Goal: Task Accomplishment & Management: Use online tool/utility

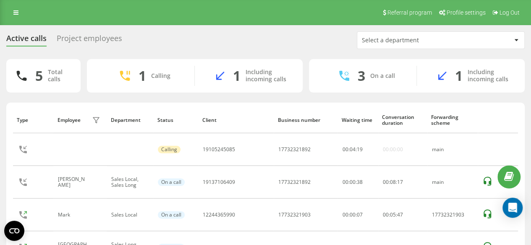
click at [407, 37] on div "Select a department" at bounding box center [412, 40] width 100 height 7
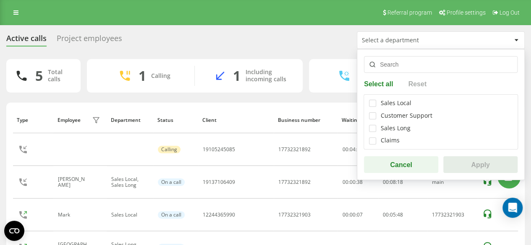
click at [233, 21] on div "Referral program Profile settings Log Out" at bounding box center [265, 12] width 531 height 25
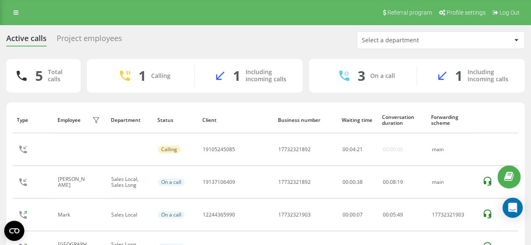
click at [98, 40] on div "Project employees" at bounding box center [89, 40] width 65 height 13
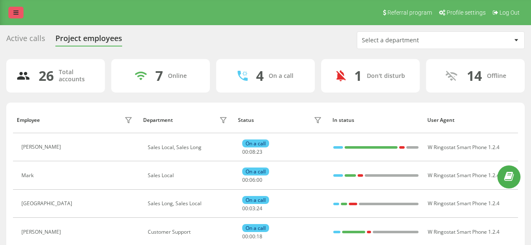
click at [16, 12] on icon at bounding box center [15, 13] width 5 height 6
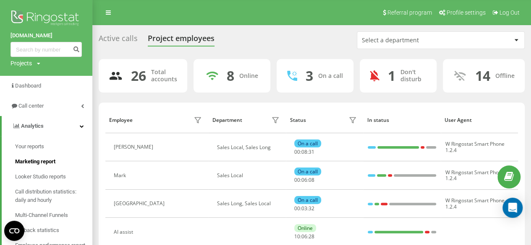
scroll to position [42, 0]
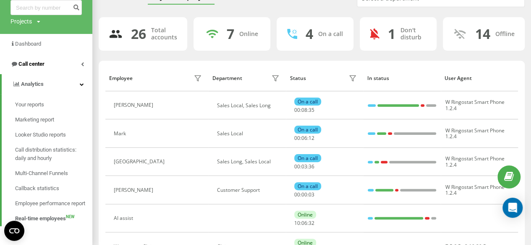
click at [39, 67] on span "Call center" at bounding box center [31, 64] width 26 height 6
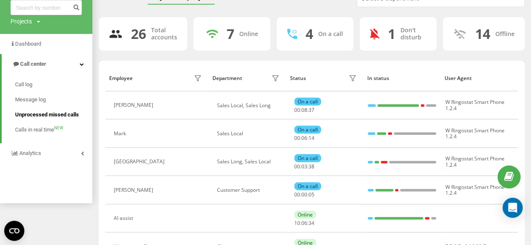
click at [37, 114] on span "Unprocessed missed calls" at bounding box center [47, 115] width 64 height 8
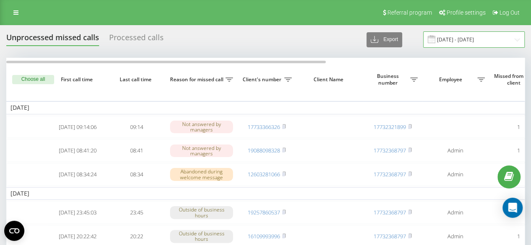
click at [464, 37] on input "[DATE] - [DATE]" at bounding box center [474, 39] width 102 height 16
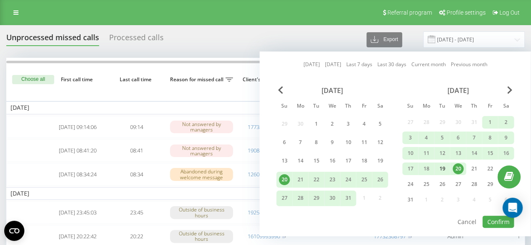
click at [444, 169] on div "19" at bounding box center [441, 169] width 11 height 11
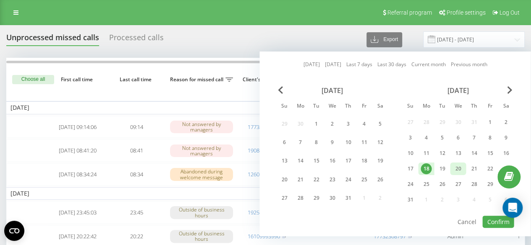
click at [456, 167] on div "20" at bounding box center [457, 169] width 11 height 11
click at [496, 225] on button "Confirm" at bounding box center [497, 222] width 31 height 12
type input "19.08.2025 - 20.08.2025"
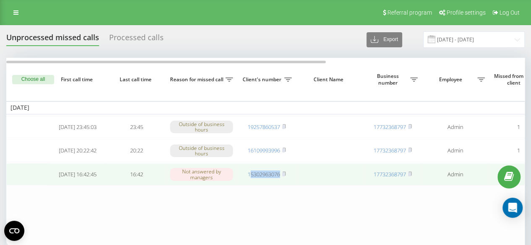
drag, startPoint x: 284, startPoint y: 183, endPoint x: 250, endPoint y: 183, distance: 34.0
click at [250, 183] on td "15302963076" at bounding box center [266, 175] width 59 height 22
copy link "5302963076"
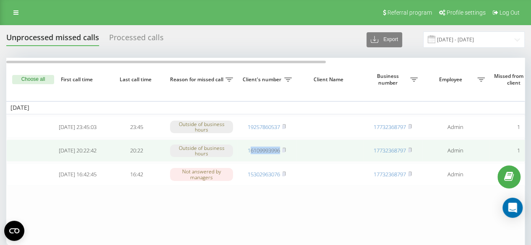
drag, startPoint x: 282, startPoint y: 158, endPoint x: 249, endPoint y: 162, distance: 32.9
click at [249, 162] on td "16109993996" at bounding box center [266, 151] width 59 height 22
copy link "6109993996"
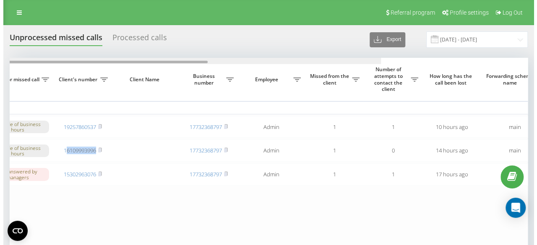
scroll to position [0, 321]
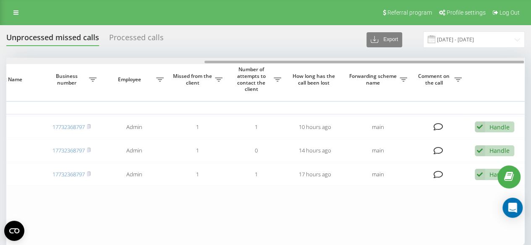
drag, startPoint x: 306, startPoint y: 61, endPoint x: 537, endPoint y: 78, distance: 231.4
click at [531, 78] on html "h2hmovers.com Projects h2hmovers.com Dashboard Call center Call log Message log…" at bounding box center [265, 122] width 531 height 245
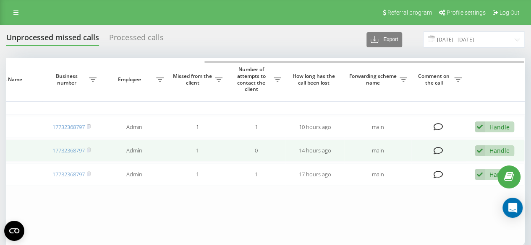
click at [496, 154] on div "Handle" at bounding box center [499, 151] width 20 height 8
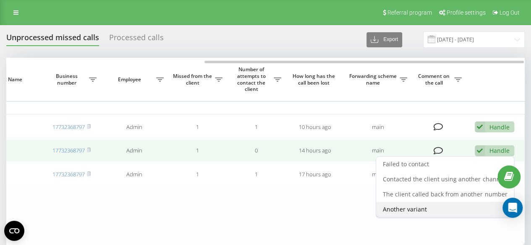
click at [404, 207] on div "Another variant" at bounding box center [445, 209] width 138 height 15
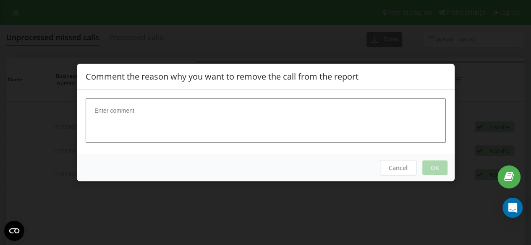
scroll to position [0, 315]
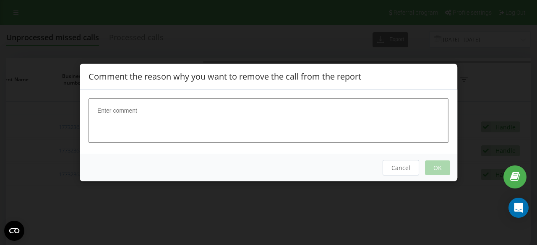
click at [253, 123] on textarea at bounding box center [269, 121] width 360 height 44
drag, startPoint x: 162, startPoint y: 112, endPoint x: 151, endPoint y: 116, distance: 11.5
click at [151, 116] on textarea "Mitch handled that hundale" at bounding box center [269, 121] width 360 height 44
click at [153, 112] on textarea "Mitch handled that hundale" at bounding box center [269, 121] width 360 height 44
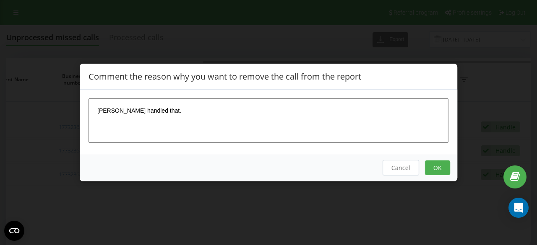
type textarea "Mitch handled that."
click at [439, 164] on button "OK" at bounding box center [437, 168] width 25 height 15
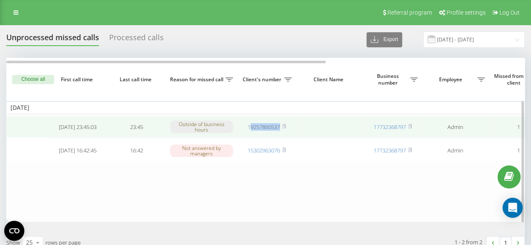
drag, startPoint x: 283, startPoint y: 134, endPoint x: 250, endPoint y: 137, distance: 32.9
click at [250, 137] on td "19257860537" at bounding box center [266, 127] width 59 height 22
copy link "9257860537"
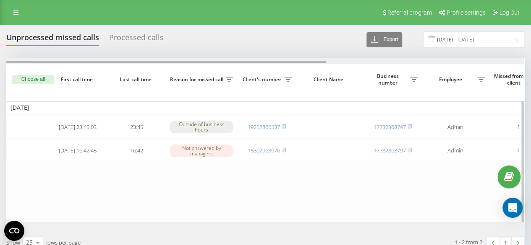
scroll to position [0, 321]
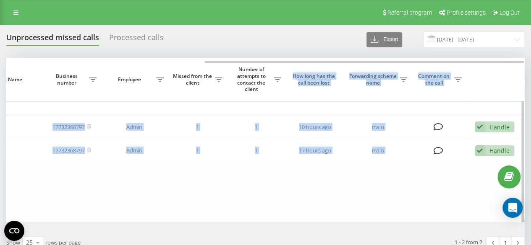
drag, startPoint x: 140, startPoint y: 60, endPoint x: 279, endPoint y: 81, distance: 140.1
click at [279, 81] on div "Choose all First call time Last call time Reason for missed call Client's numbe…" at bounding box center [265, 140] width 518 height 165
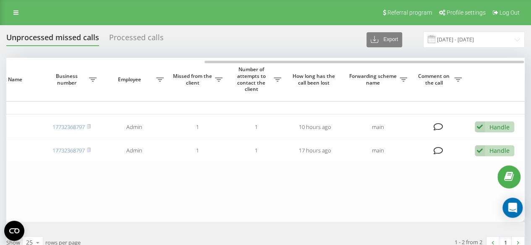
click at [244, 43] on div "Unprocessed missed calls Processed calls Export .csv .xlsx 19.08.2025 - 20.08.2…" at bounding box center [265, 39] width 518 height 16
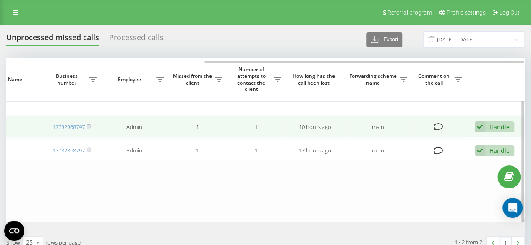
click at [501, 124] on div "Handle" at bounding box center [499, 127] width 20 height 8
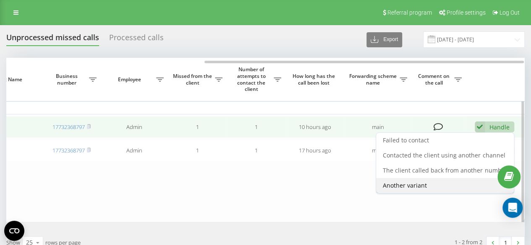
click at [419, 191] on div "Another variant" at bounding box center [445, 185] width 138 height 15
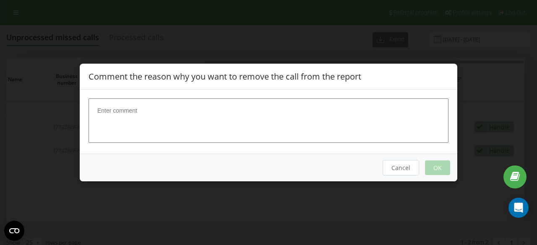
drag, startPoint x: 292, startPoint y: 129, endPoint x: 287, endPoint y: 128, distance: 5.5
click at [291, 128] on textarea at bounding box center [269, 121] width 360 height 44
type textarea "Out of work hours, handled."
click at [439, 174] on button "OK" at bounding box center [437, 168] width 25 height 15
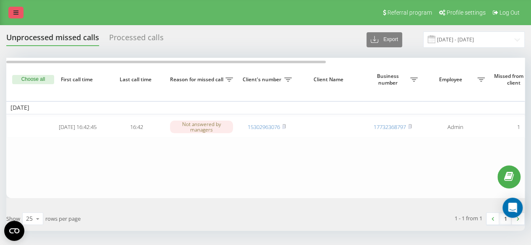
click at [14, 16] on link at bounding box center [15, 13] width 15 height 12
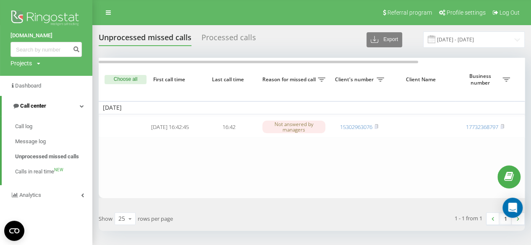
click at [39, 107] on span "Call center" at bounding box center [33, 106] width 26 height 6
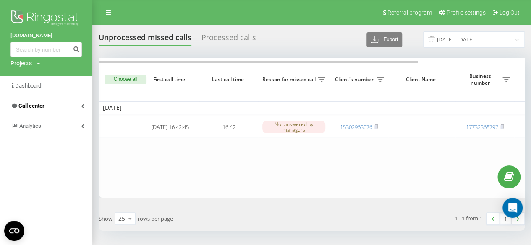
click at [43, 96] on link "Call center" at bounding box center [46, 106] width 92 height 20
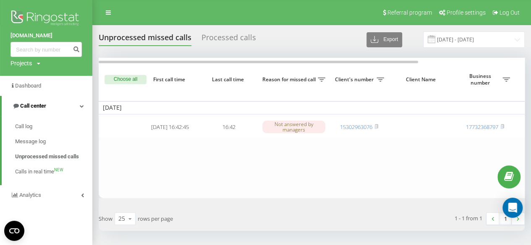
click at [43, 104] on span "Call center" at bounding box center [33, 106] width 26 height 6
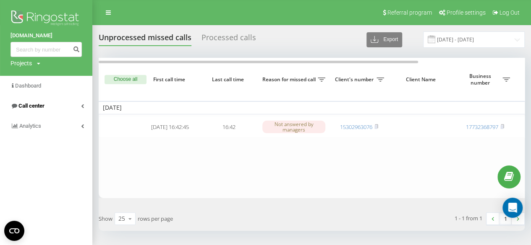
click at [44, 106] on span "Call center" at bounding box center [31, 106] width 26 height 6
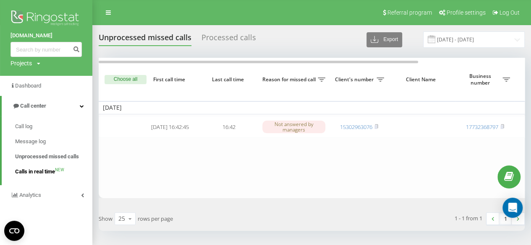
click at [47, 172] on span "Calls in real time" at bounding box center [35, 172] width 40 height 8
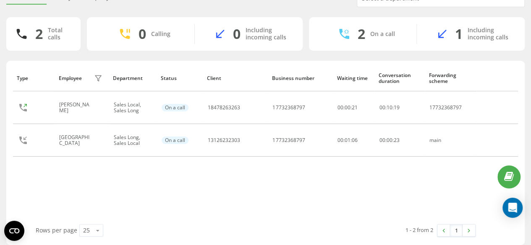
scroll to position [48, 0]
